Goal: Transaction & Acquisition: Purchase product/service

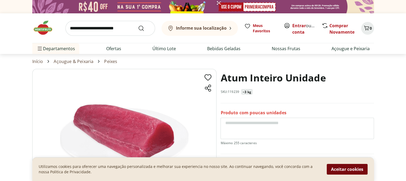
click at [338, 168] on button "Aceitar cookies" at bounding box center [346, 169] width 41 height 11
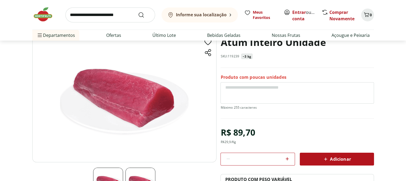
scroll to position [27, 0]
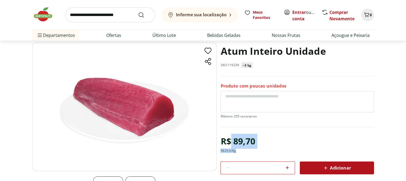
drag, startPoint x: 230, startPoint y: 137, endPoint x: 300, endPoint y: 146, distance: 70.5
click at [300, 146] on div "R$ 89,70 R$ 29,9 /Kg * Adicionar PRODUTO COM PESO VARIÁVEL O preço e a quantida…" at bounding box center [296, 172] width 153 height 77
click at [288, 167] on icon at bounding box center [287, 167] width 6 height 6
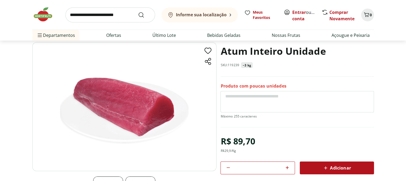
click at [288, 167] on icon at bounding box center [287, 167] width 6 height 6
click at [288, 167] on icon at bounding box center [286, 167] width 3 height 3
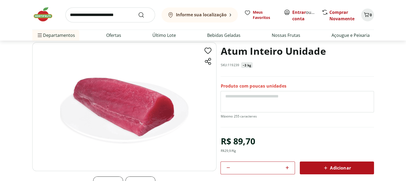
click at [288, 167] on icon at bounding box center [286, 167] width 3 height 3
click at [287, 167] on icon at bounding box center [286, 167] width 3 height 3
click at [224, 166] on div "**" at bounding box center [257, 167] width 74 height 13
drag, startPoint x: 224, startPoint y: 166, endPoint x: 229, endPoint y: 166, distance: 5.3
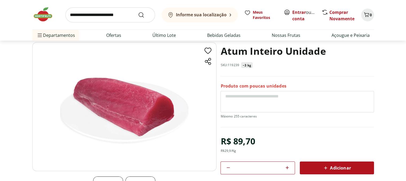
click at [227, 166] on div "**" at bounding box center [257, 167] width 74 height 13
click at [229, 166] on icon at bounding box center [228, 167] width 6 height 6
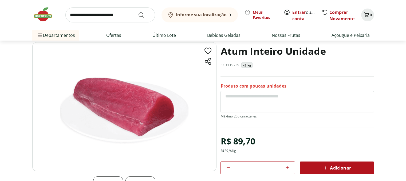
click at [229, 166] on icon at bounding box center [228, 167] width 6 height 6
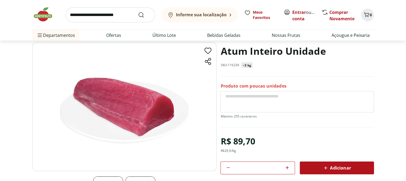
click at [229, 166] on icon at bounding box center [228, 167] width 6 height 6
type input "*"
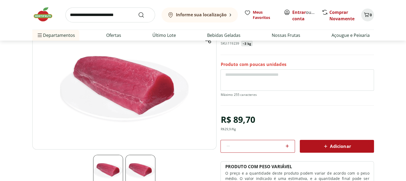
scroll to position [53, 0]
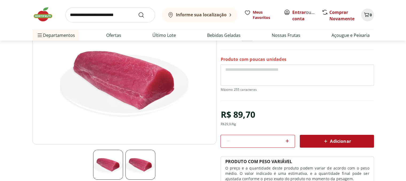
click at [104, 156] on img at bounding box center [108, 165] width 30 height 30
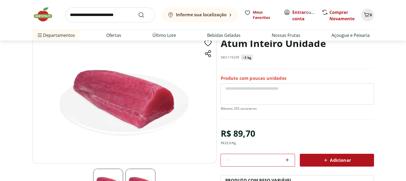
scroll to position [27, 0]
